Goal: Go to known website: Go to known website

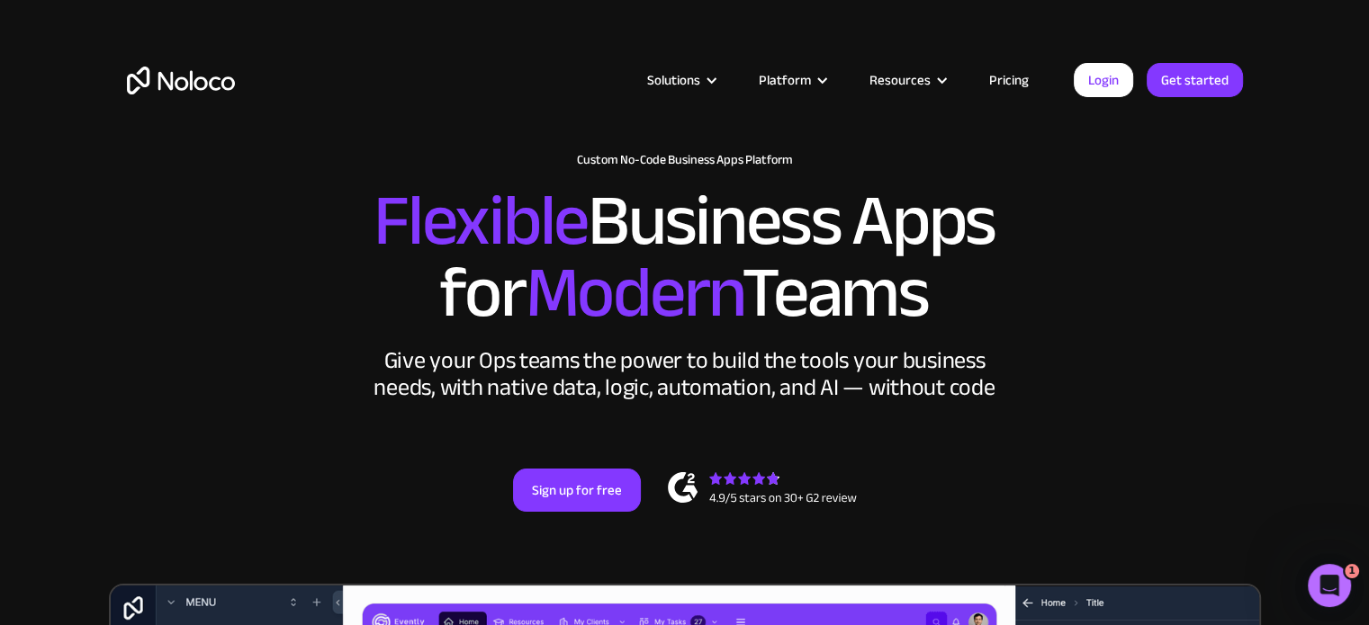
click at [1111, 85] on link "Login" at bounding box center [1103, 80] width 59 height 34
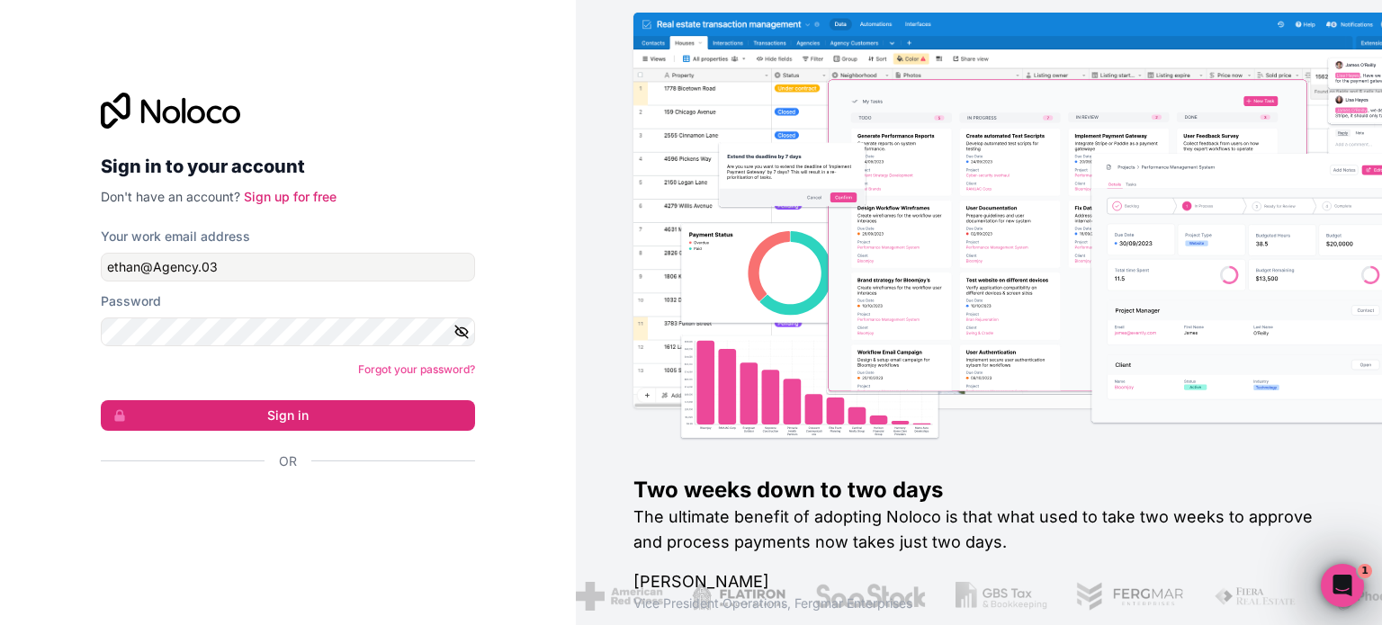
click at [335, 231] on div "Your work email address" at bounding box center [288, 237] width 374 height 18
click at [343, 258] on input "ethan@Agency.03" at bounding box center [288, 267] width 374 height 29
type input "ethan@finvestagency.com"
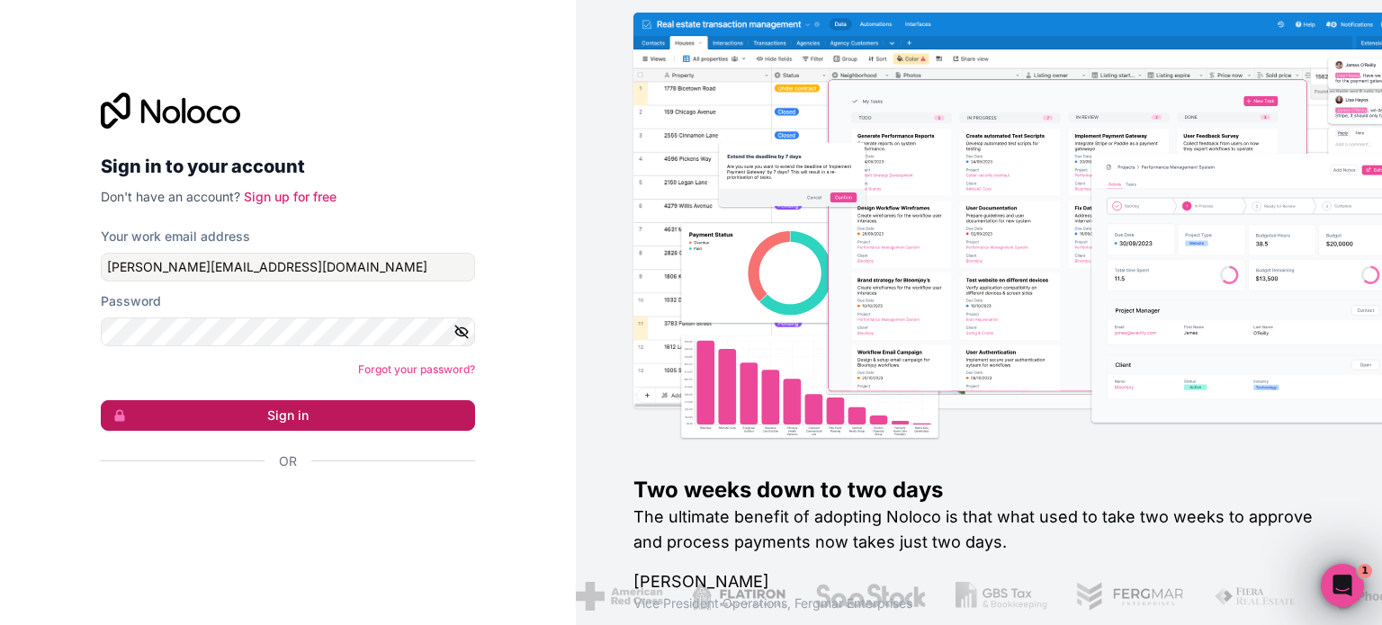
click at [325, 405] on button "Sign in" at bounding box center [288, 415] width 374 height 31
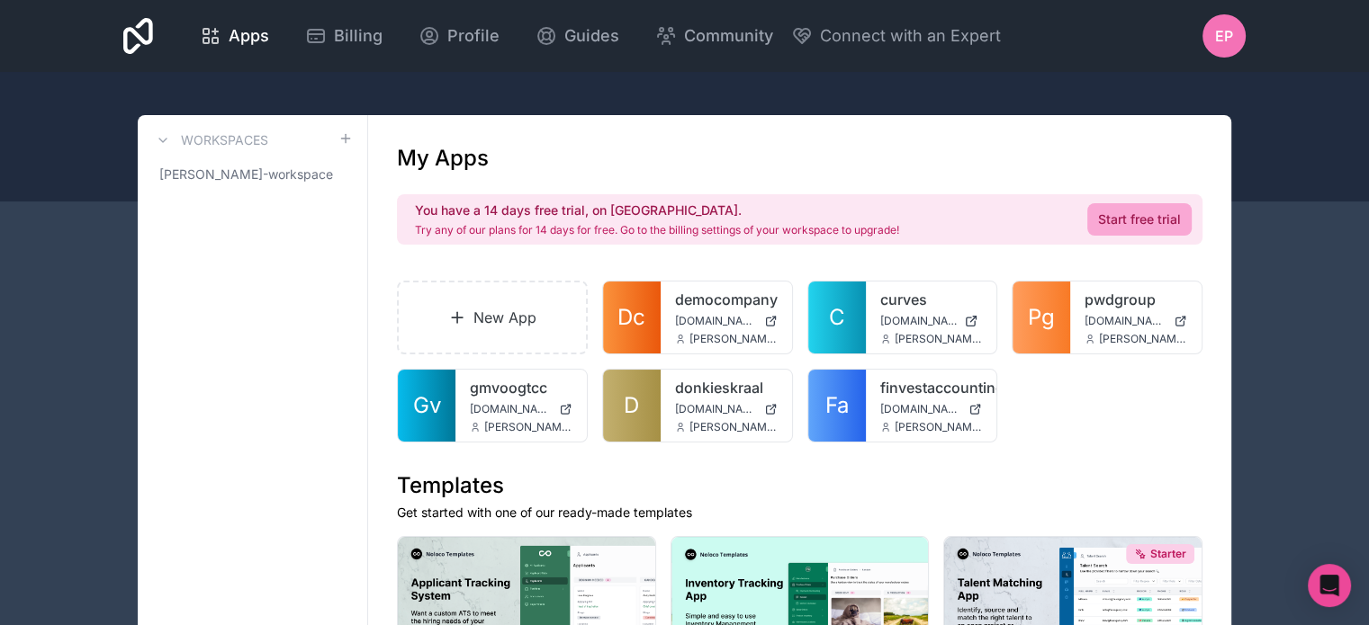
click at [746, 494] on h1 "Templates" at bounding box center [799, 486] width 805 height 29
click at [861, 310] on link "C" at bounding box center [837, 318] width 58 height 72
